Goal: Find specific page/section: Find specific page/section

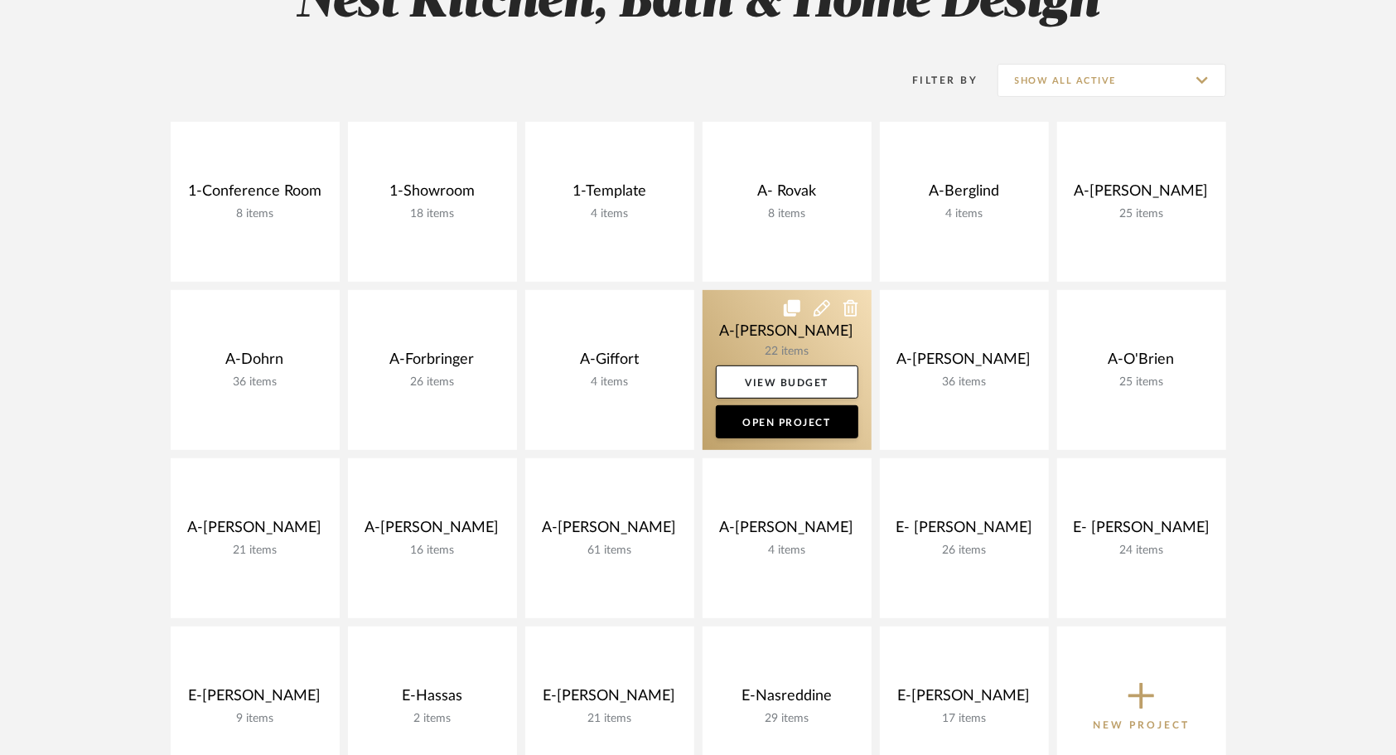
scroll to position [331, 0]
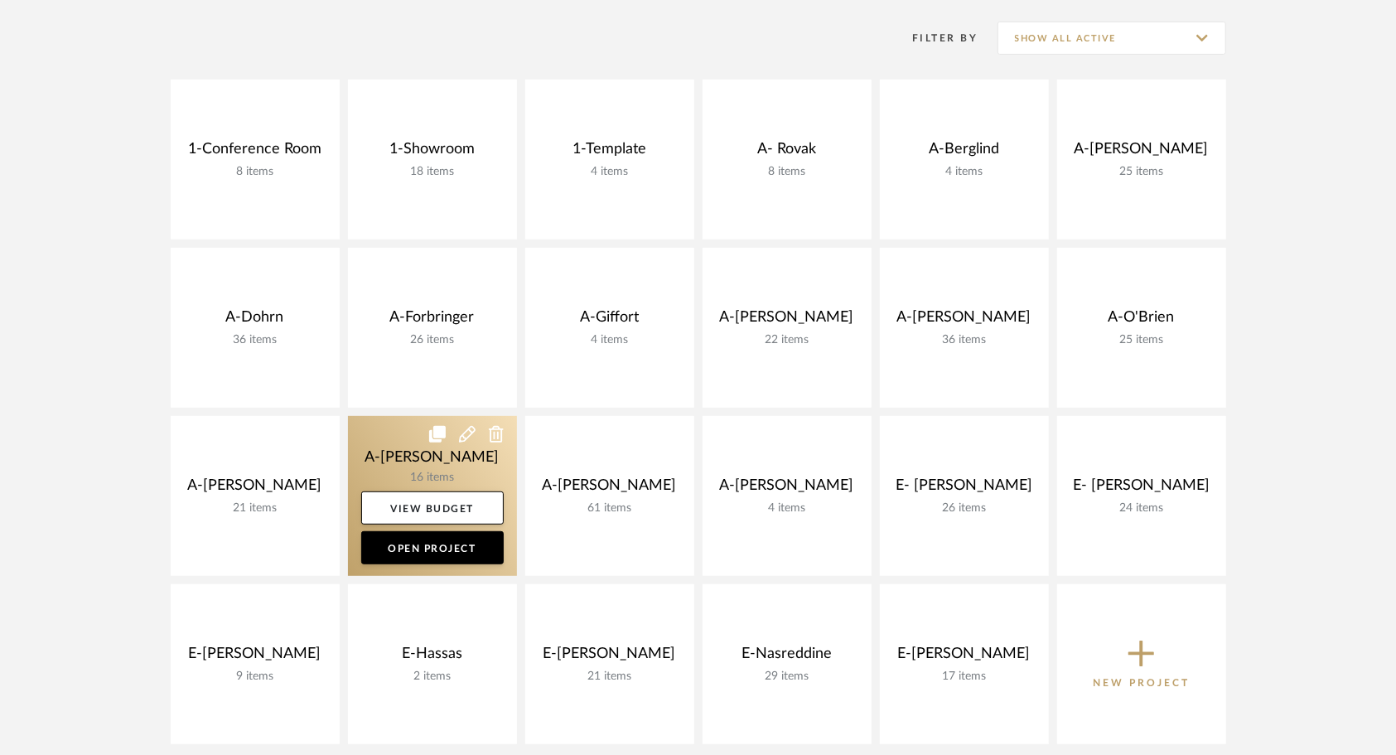
click at [394, 438] on link at bounding box center [432, 496] width 169 height 160
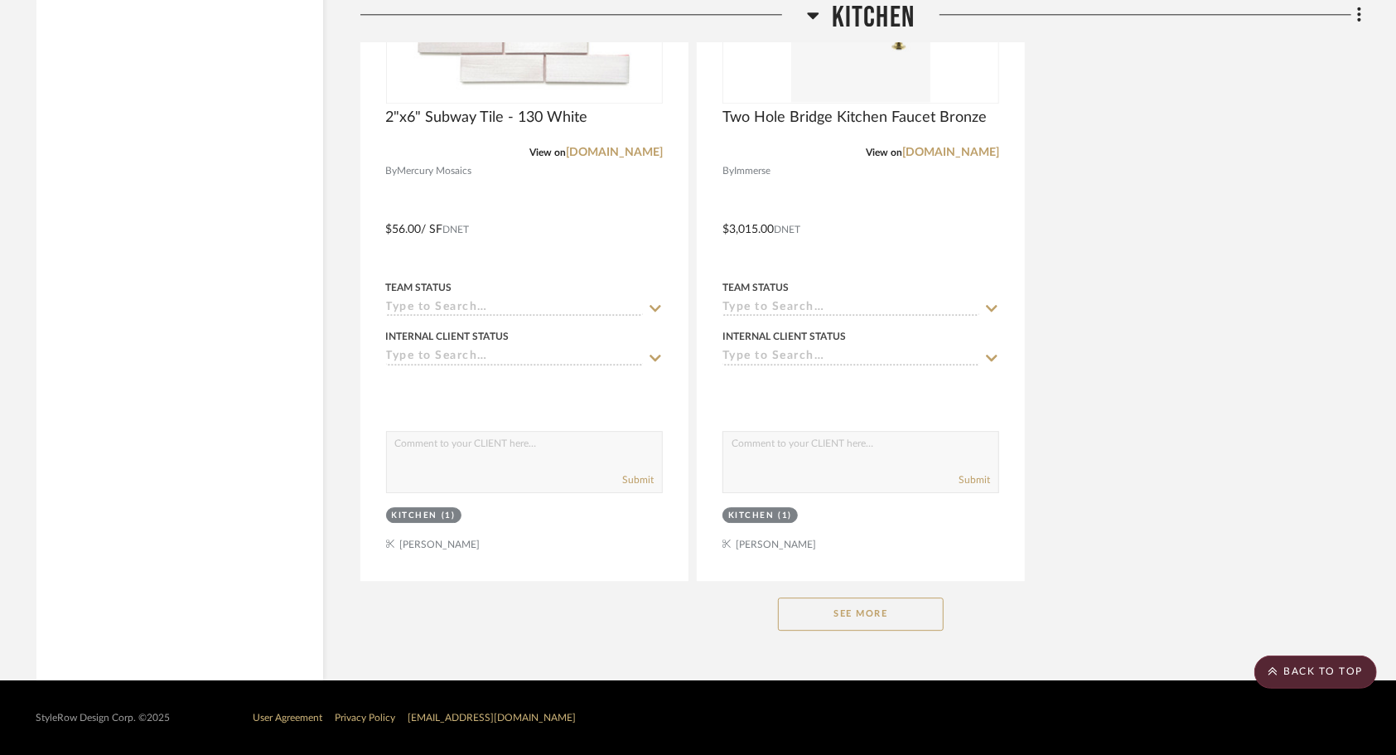
scroll to position [2882, 0]
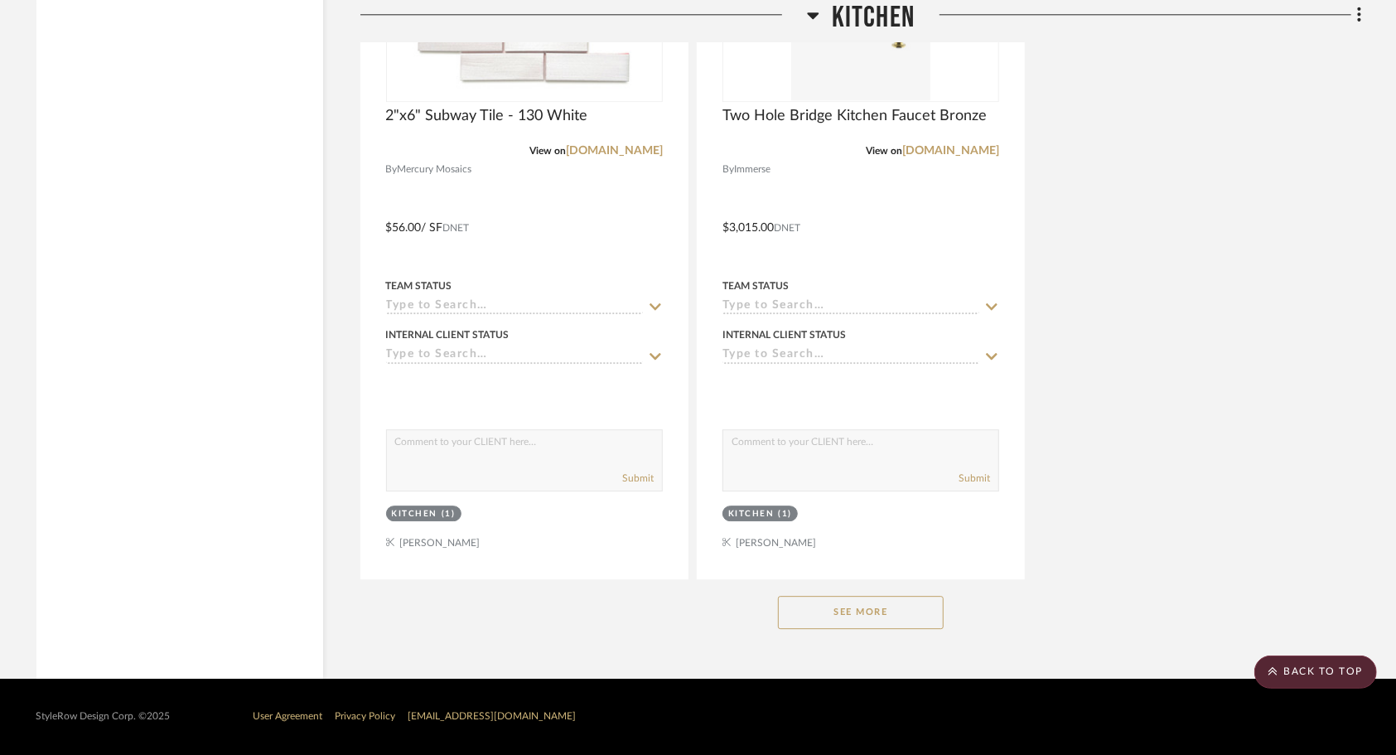
click at [892, 618] on button "See More" at bounding box center [861, 612] width 166 height 33
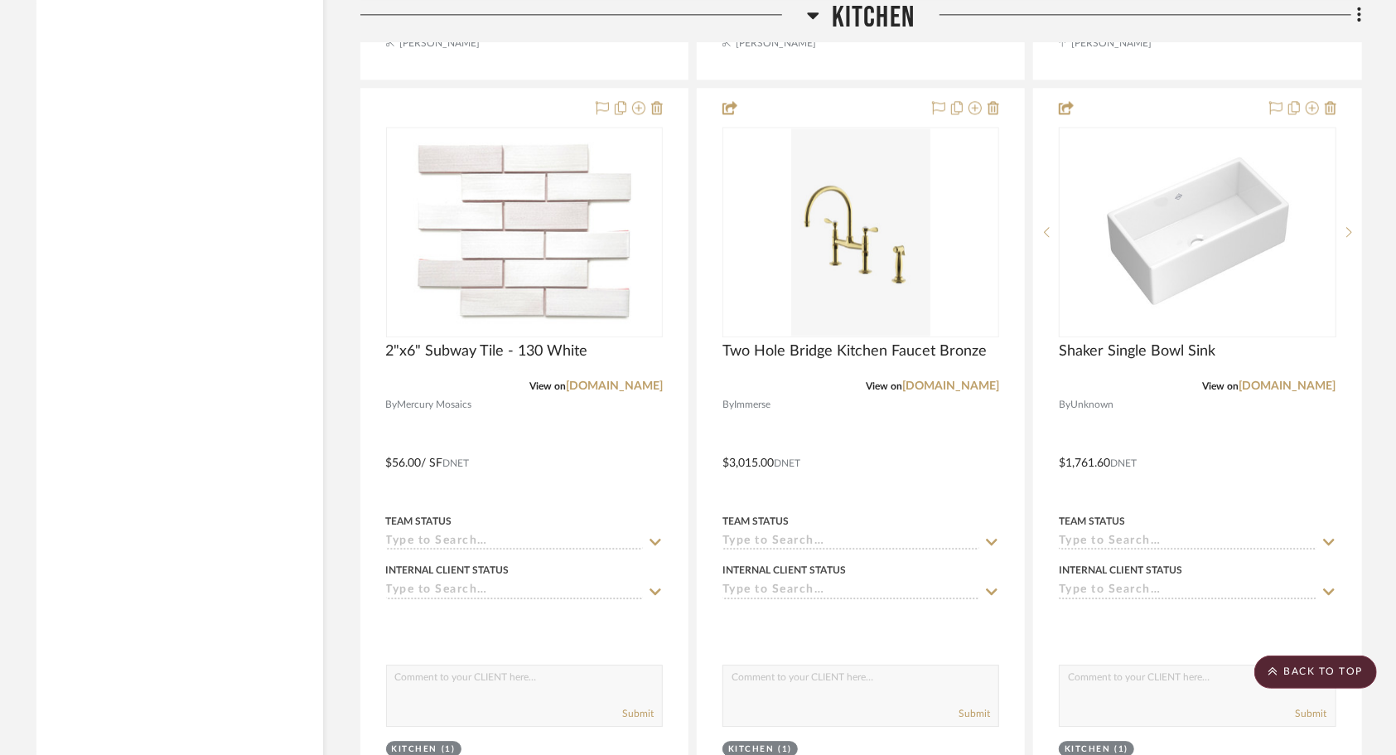
scroll to position [2652, 0]
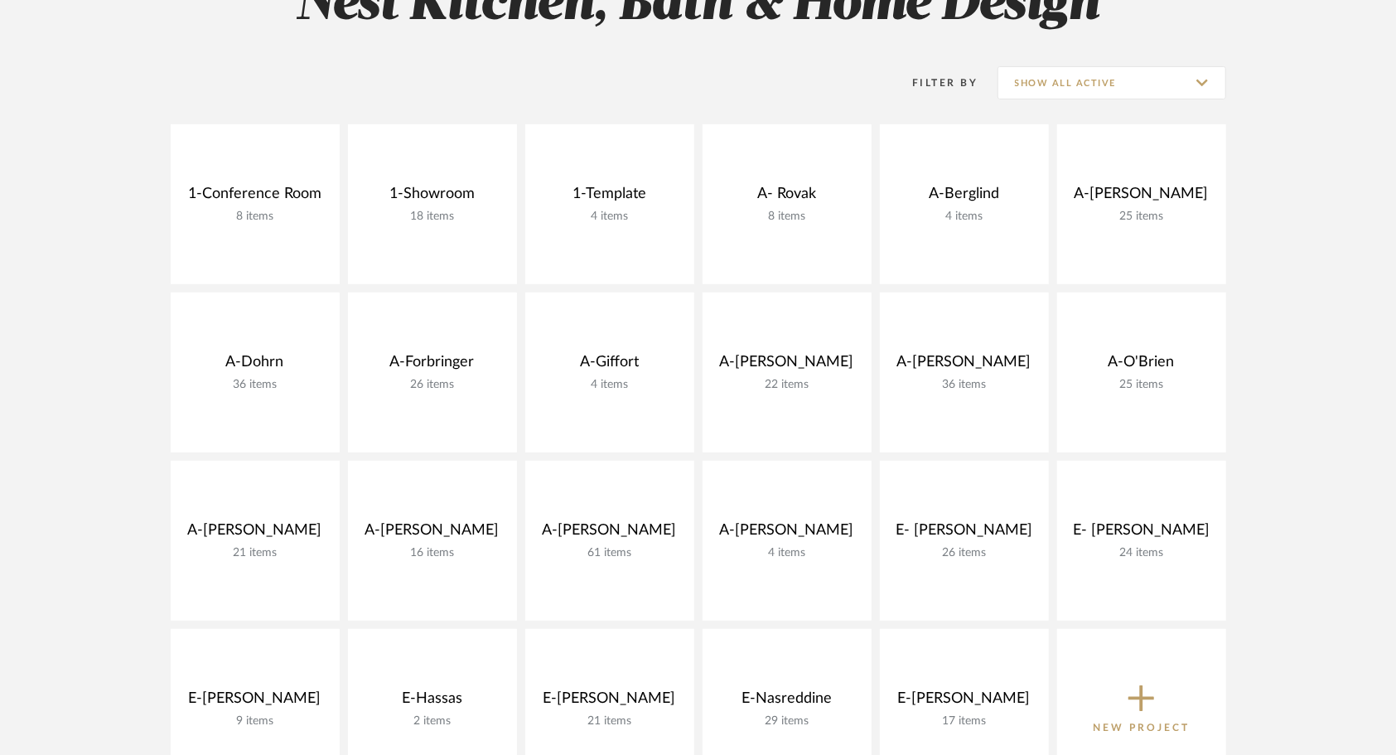
scroll to position [288, 0]
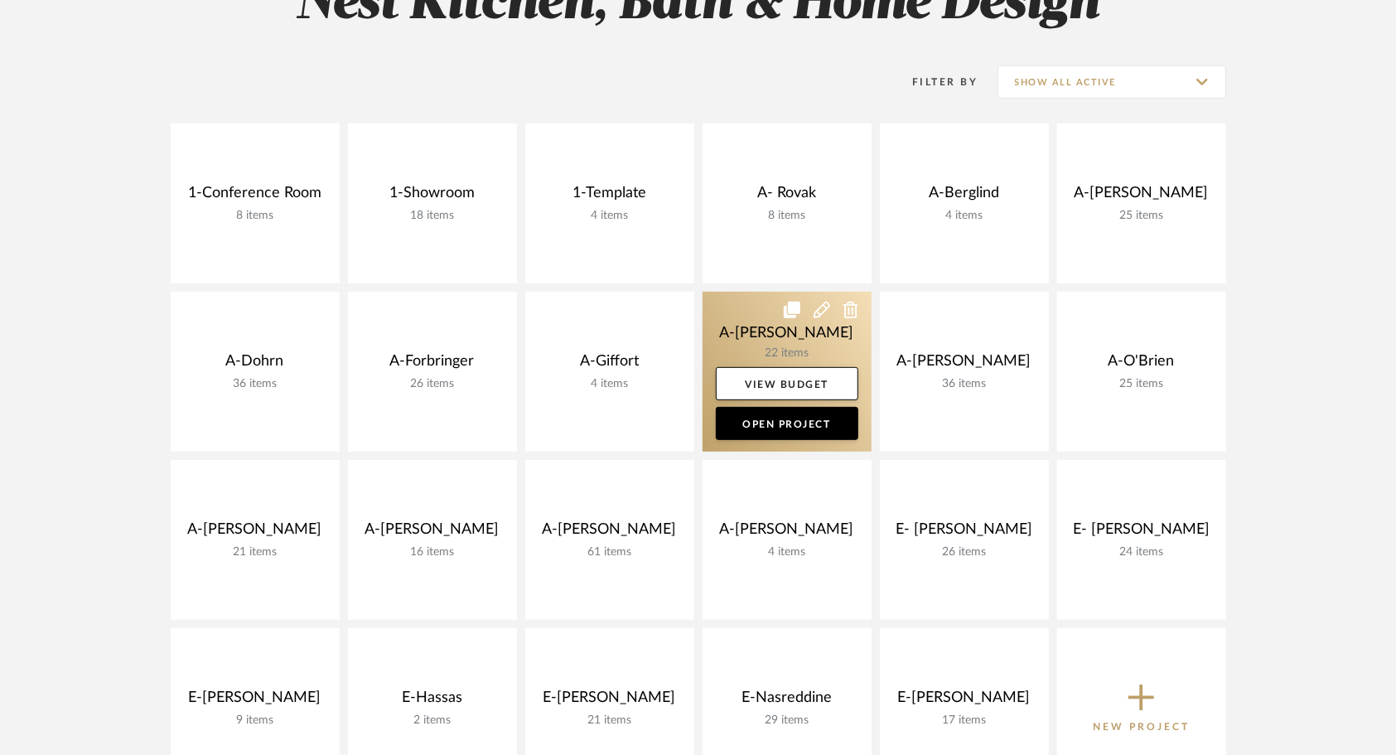
click at [747, 324] on link at bounding box center [787, 372] width 169 height 160
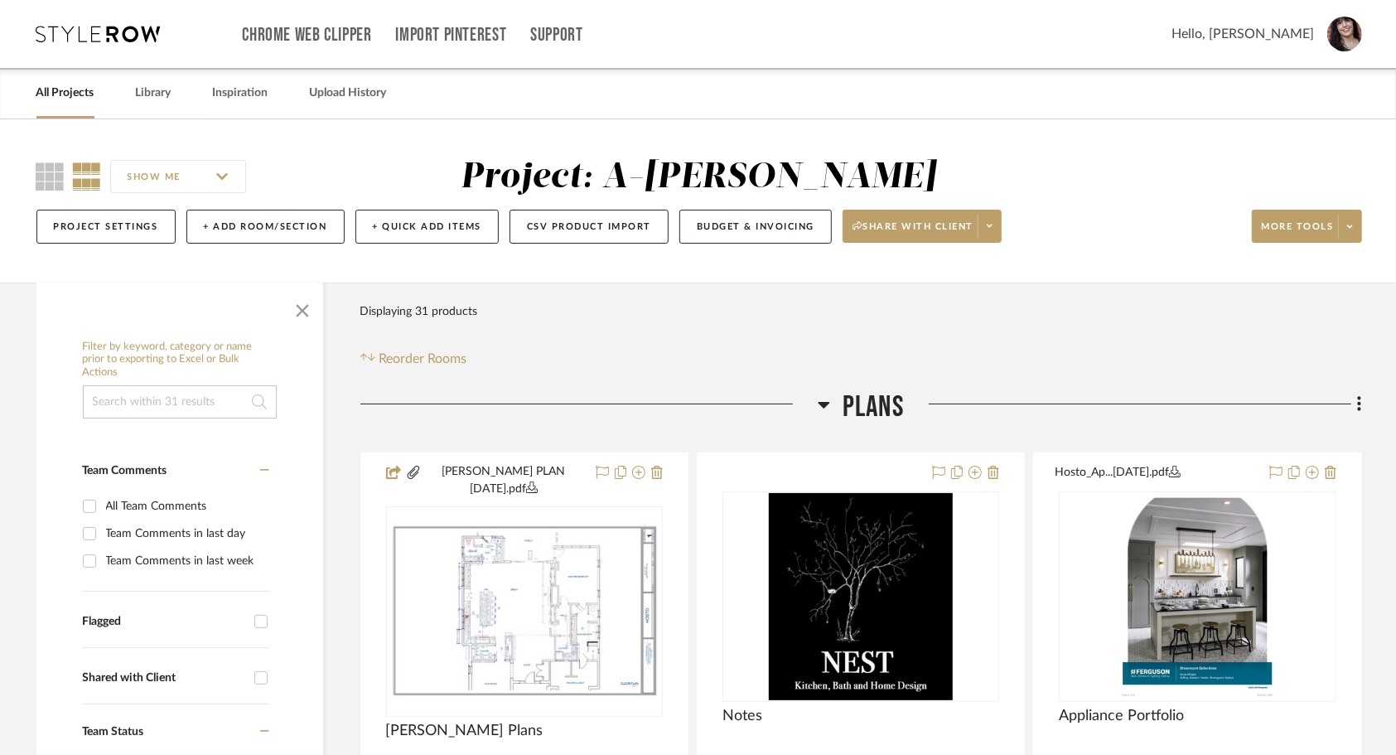
click at [747, 324] on div "Filter Products Displaying 31 products Reorder Rooms" at bounding box center [861, 332] width 1002 height 74
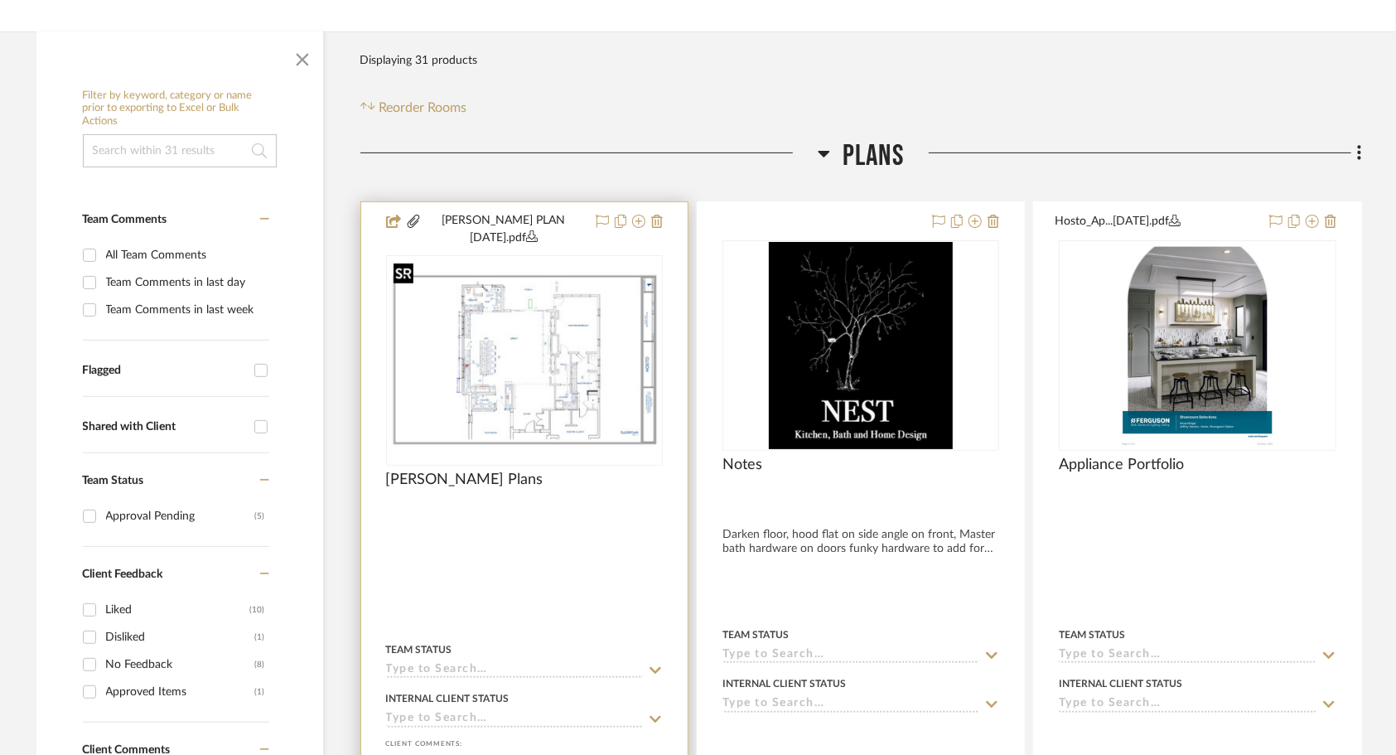
click at [467, 353] on div at bounding box center [524, 360] width 277 height 210
click at [467, 353] on img "0" at bounding box center [524, 360] width 273 height 176
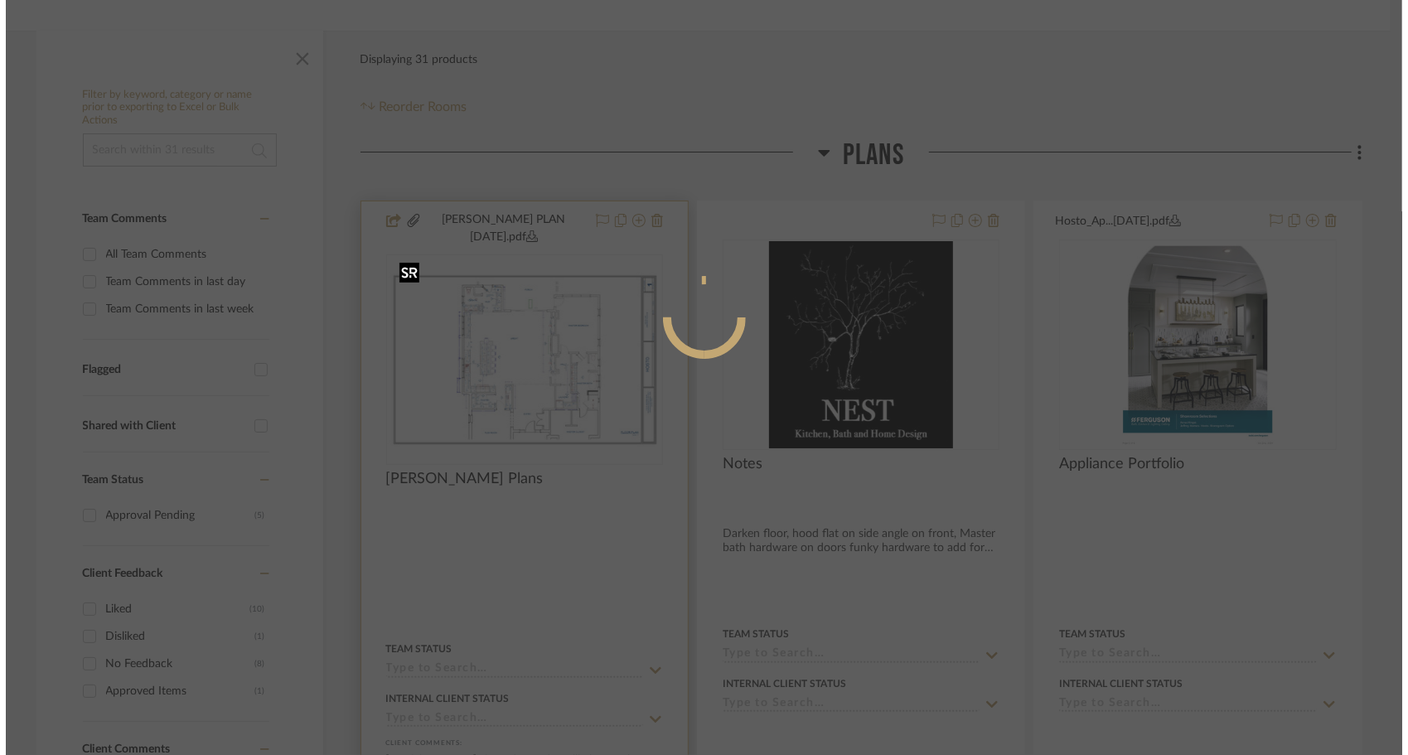
scroll to position [0, 0]
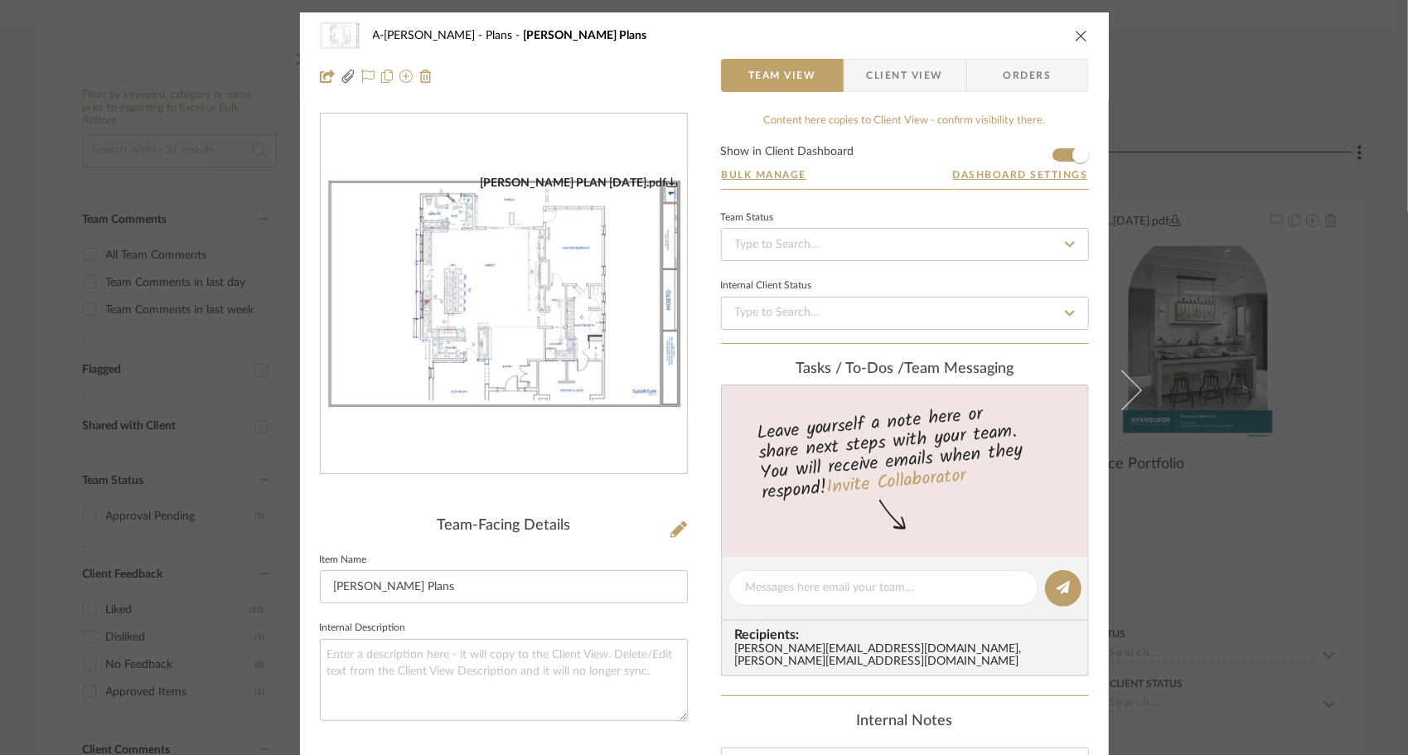
click at [491, 338] on img "0" at bounding box center [504, 294] width 366 height 237
